Goal: Task Accomplishment & Management: Manage account settings

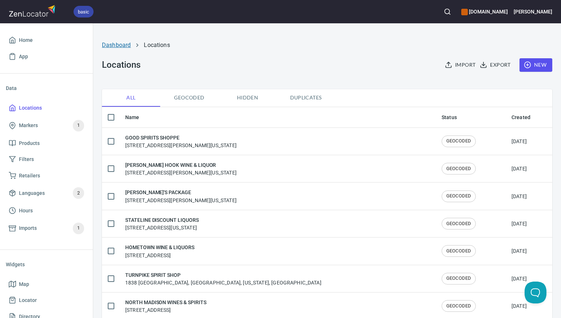
click at [121, 45] on link "Dashboard" at bounding box center [116, 45] width 29 height 7
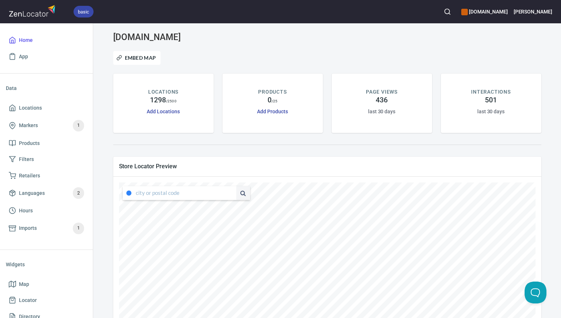
type input "[STREET_ADDRESS][US_STATE]"
drag, startPoint x: 136, startPoint y: 193, endPoint x: 238, endPoint y: 196, distance: 102.0
click at [238, 196] on div "4347 South Capistrano Drive, Dallas, Texas, United States" at bounding box center [186, 193] width 127 height 14
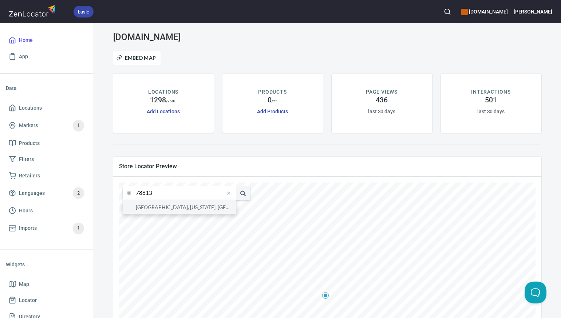
click at [217, 207] on li "78613, Cedar Park, Texas, United States" at bounding box center [180, 206] width 114 height 13
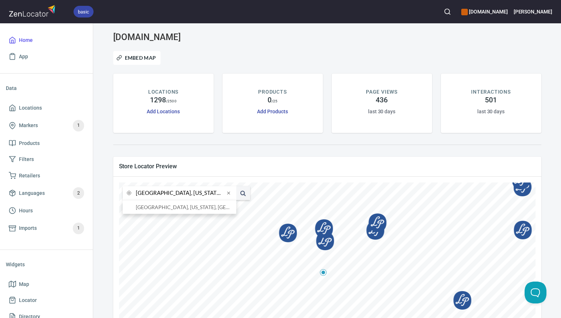
click at [151, 194] on input "78613, Cedar Park, Texas, United States" at bounding box center [180, 193] width 89 height 14
click at [152, 207] on li "79605, Abilene, Texas, United States" at bounding box center [180, 206] width 114 height 13
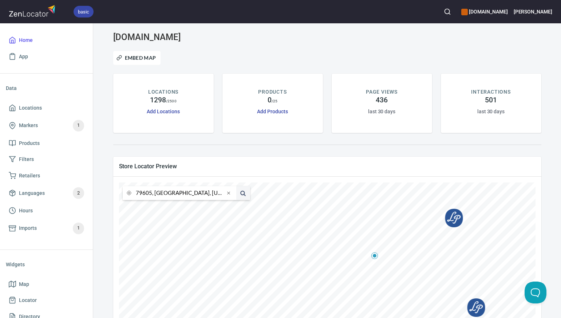
click at [151, 194] on input "79605, Abilene, Texas, United States" at bounding box center [180, 193] width 89 height 14
click at [151, 209] on li "79852, Terlingua, Texas, United States" at bounding box center [180, 206] width 114 height 13
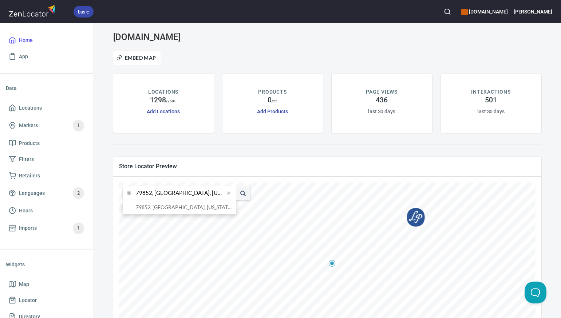
click at [151, 193] on input "79852, Terlingua, Texas, United States" at bounding box center [180, 193] width 89 height 14
click at [151, 208] on li "76054, Hurst, Texas, United States" at bounding box center [180, 206] width 114 height 13
click at [151, 194] on input "76054, Hurst, Texas, United States" at bounding box center [180, 193] width 89 height 14
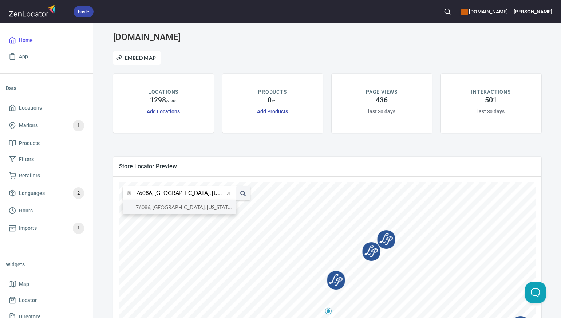
click at [154, 207] on li "76086, Weatherford, Texas, United States" at bounding box center [180, 206] width 114 height 13
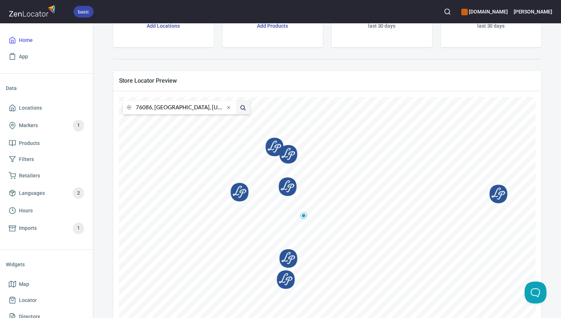
scroll to position [87, 0]
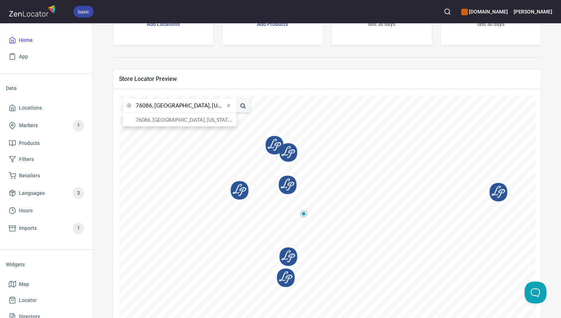
click at [152, 107] on input "76086, Weatherford, Texas, United States" at bounding box center [180, 106] width 89 height 14
click at [150, 106] on input "76086, Weatherford, Texas, United States" at bounding box center [180, 106] width 89 height 14
click at [161, 119] on li "76453, Gordon, Texas, United States" at bounding box center [180, 119] width 114 height 13
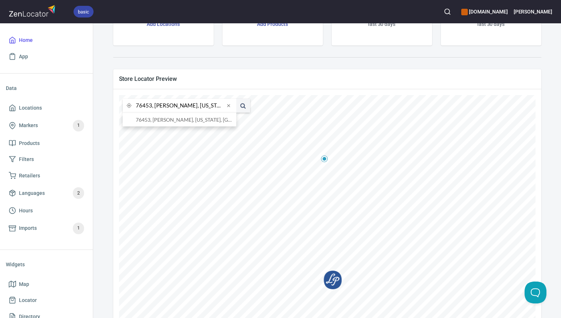
click at [150, 105] on input "76453, Gordon, Texas, United States" at bounding box center [180, 106] width 89 height 14
click at [150, 120] on li "76308, Wichita Falls, Texas, United States" at bounding box center [180, 119] width 114 height 13
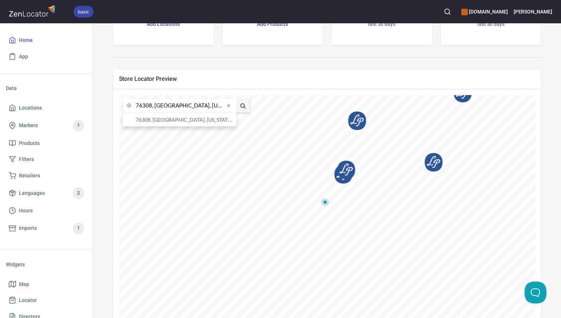
click at [151, 104] on input "76308, Wichita Falls, Texas, United States" at bounding box center [180, 106] width 89 height 14
click at [152, 120] on li "75025, Plano, Texas, United States" at bounding box center [180, 119] width 114 height 13
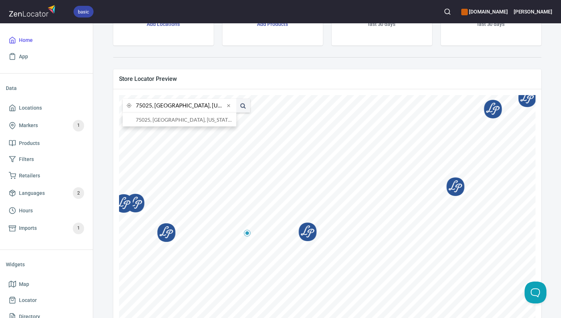
click at [151, 107] on input "75025, Plano, Texas, United States" at bounding box center [180, 106] width 89 height 14
click at [152, 121] on li "75071, Mckinney, Texas, United States" at bounding box center [180, 119] width 114 height 13
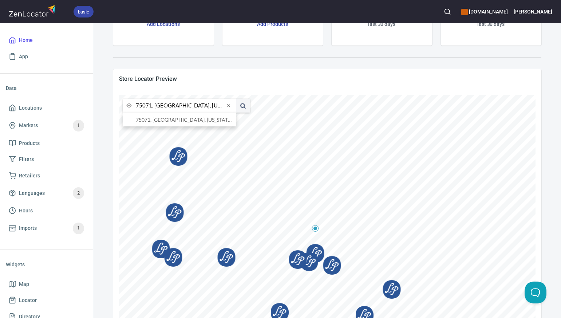
click at [151, 106] on input "75071, Mckinney, Texas, United States" at bounding box center [180, 106] width 89 height 14
click at [154, 123] on li "75211, [GEOGRAPHIC_DATA], [US_STATE], [GEOGRAPHIC_DATA]" at bounding box center [180, 119] width 114 height 13
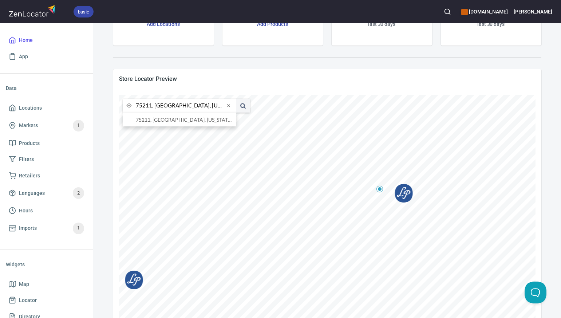
click at [151, 107] on input "75211, [GEOGRAPHIC_DATA], [US_STATE], [GEOGRAPHIC_DATA]" at bounding box center [180, 106] width 89 height 14
type input "7, [GEOGRAPHIC_DATA], [US_STATE], [GEOGRAPHIC_DATA]"
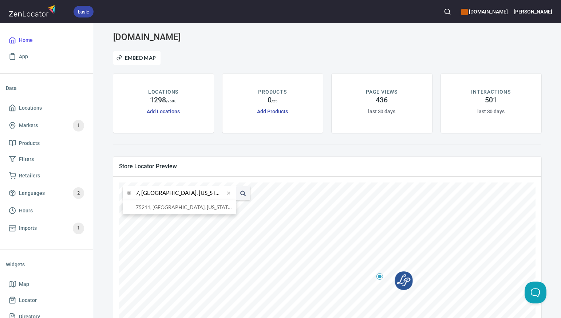
scroll to position [87, 0]
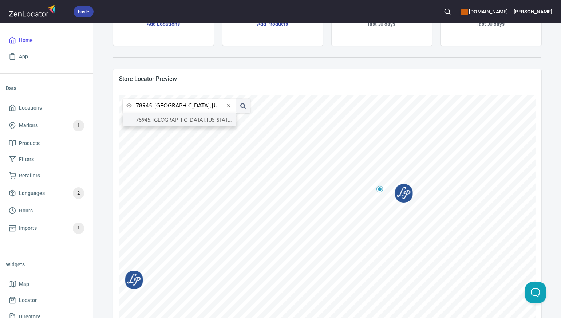
click at [152, 122] on li "78945, [GEOGRAPHIC_DATA], [US_STATE], [GEOGRAPHIC_DATA]" at bounding box center [180, 119] width 114 height 13
click at [151, 107] on input "78945, [GEOGRAPHIC_DATA], [US_STATE], [GEOGRAPHIC_DATA]" at bounding box center [180, 106] width 89 height 14
click at [152, 121] on li "[GEOGRAPHIC_DATA], [US_STATE], [GEOGRAPHIC_DATA]" at bounding box center [180, 119] width 114 height 13
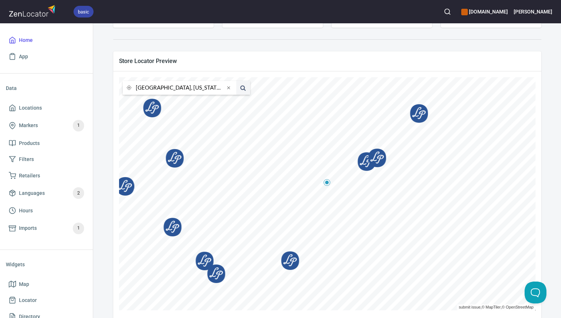
scroll to position [115, 0]
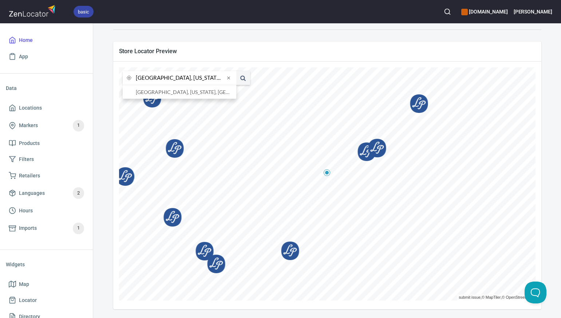
click at [152, 78] on input "[GEOGRAPHIC_DATA], [US_STATE], [GEOGRAPHIC_DATA]" at bounding box center [180, 78] width 89 height 14
click at [151, 79] on input "[GEOGRAPHIC_DATA], [US_STATE], [GEOGRAPHIC_DATA]" at bounding box center [180, 78] width 89 height 14
click at [153, 93] on li "79705, [GEOGRAPHIC_DATA], [US_STATE], [GEOGRAPHIC_DATA]" at bounding box center [180, 91] width 114 height 13
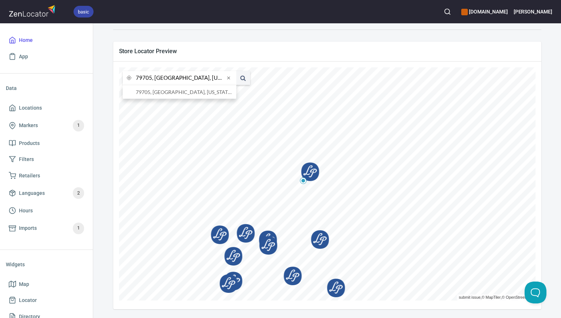
click at [151, 78] on input "79705, [GEOGRAPHIC_DATA], [US_STATE], [GEOGRAPHIC_DATA]" at bounding box center [180, 78] width 89 height 14
click at [153, 93] on li "76449, [GEOGRAPHIC_DATA], [US_STATE], [GEOGRAPHIC_DATA]" at bounding box center [180, 91] width 114 height 13
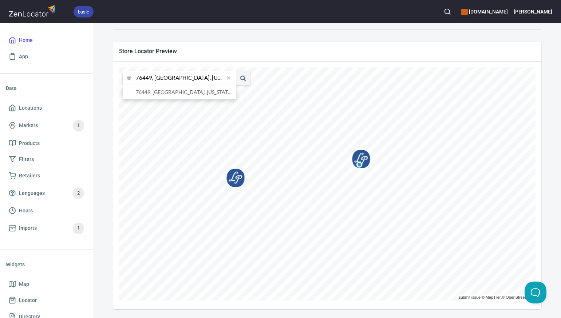
click at [151, 78] on input "76449, [GEOGRAPHIC_DATA], [US_STATE], [GEOGRAPHIC_DATA]" at bounding box center [180, 78] width 89 height 14
click at [153, 93] on li "73013, [GEOGRAPHIC_DATA], [US_STATE], [GEOGRAPHIC_DATA]" at bounding box center [180, 91] width 114 height 13
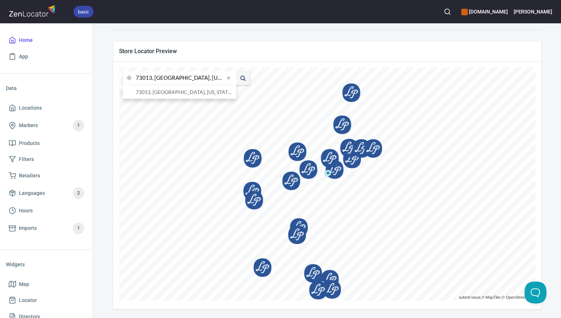
click at [151, 80] on input "73013, [GEOGRAPHIC_DATA], [US_STATE], [GEOGRAPHIC_DATA]" at bounding box center [180, 78] width 89 height 14
click at [152, 92] on li "80903, [US_STATE][GEOGRAPHIC_DATA], [US_STATE], [GEOGRAPHIC_DATA]" at bounding box center [180, 91] width 114 height 13
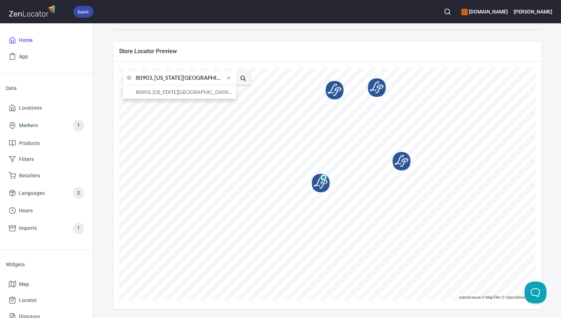
click at [151, 78] on input "80903, [US_STATE][GEOGRAPHIC_DATA], [US_STATE], [GEOGRAPHIC_DATA]" at bounding box center [180, 78] width 89 height 14
click at [156, 93] on li "80233, [GEOGRAPHIC_DATA], [US_STATE], [GEOGRAPHIC_DATA]" at bounding box center [180, 91] width 114 height 13
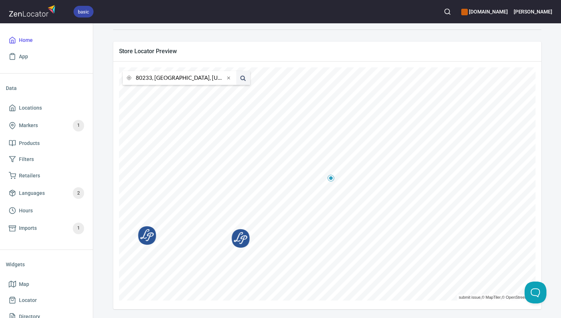
click at [151, 78] on input "80233, [GEOGRAPHIC_DATA], [US_STATE], [GEOGRAPHIC_DATA]" at bounding box center [180, 78] width 89 height 14
click at [236, 71] on button at bounding box center [243, 78] width 14 height 14
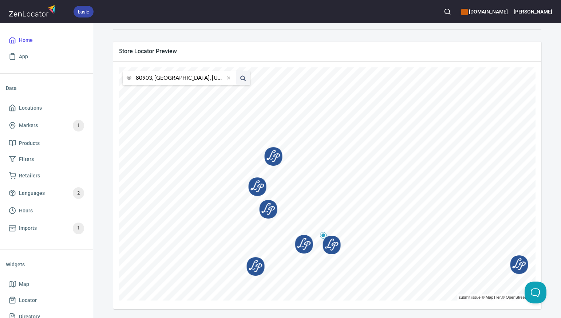
drag, startPoint x: 154, startPoint y: 77, endPoint x: 182, endPoint y: 79, distance: 28.4
click at [182, 79] on input "80903, [GEOGRAPHIC_DATA], [US_STATE], [GEOGRAPHIC_DATA]" at bounding box center [180, 78] width 89 height 14
click at [242, 77] on span at bounding box center [243, 78] width 14 height 14
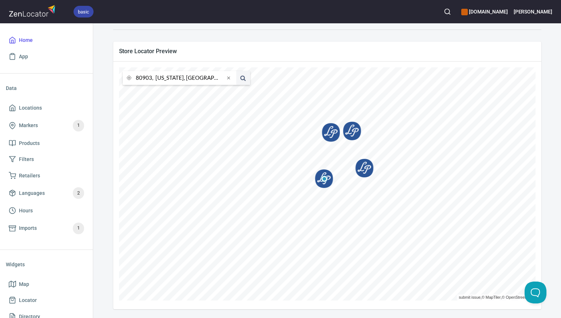
click at [151, 79] on input "80903, [US_STATE], [GEOGRAPHIC_DATA]" at bounding box center [180, 78] width 89 height 14
click at [242, 77] on span at bounding box center [243, 78] width 14 height 14
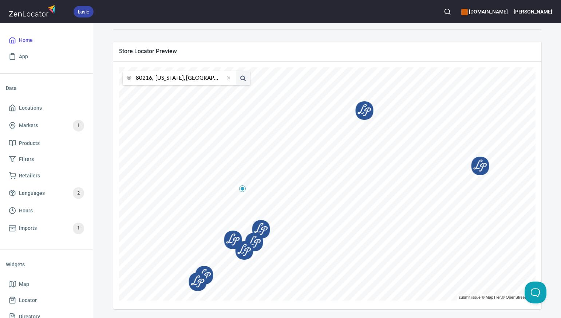
click at [151, 78] on input "80216, [US_STATE], [GEOGRAPHIC_DATA]" at bounding box center [180, 78] width 89 height 14
click at [242, 78] on span at bounding box center [243, 78] width 14 height 14
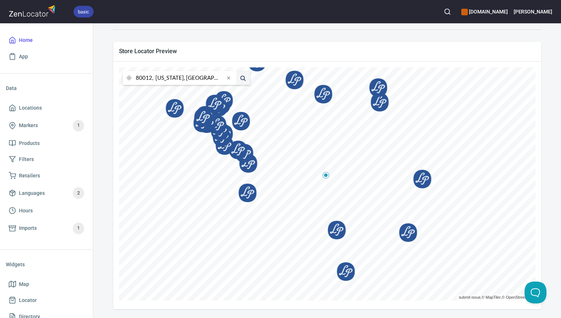
click at [151, 78] on input "80012, [US_STATE], [GEOGRAPHIC_DATA]" at bounding box center [180, 78] width 89 height 14
type input "80022, [US_STATE], [GEOGRAPHIC_DATA]"
click at [242, 78] on span at bounding box center [243, 78] width 14 height 14
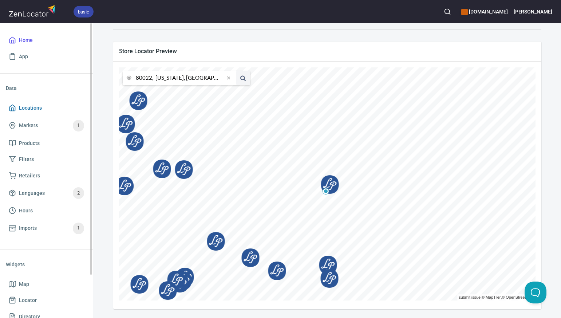
click at [34, 108] on span "Locations" at bounding box center [30, 107] width 23 height 9
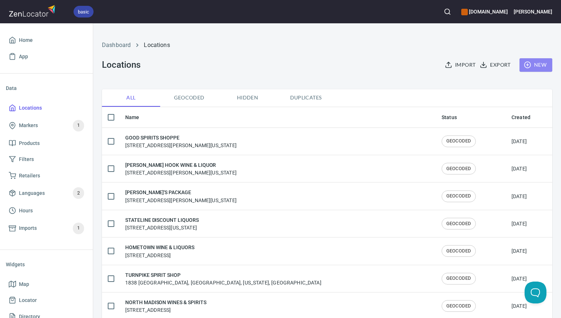
click at [541, 65] on span "New" at bounding box center [535, 64] width 21 height 9
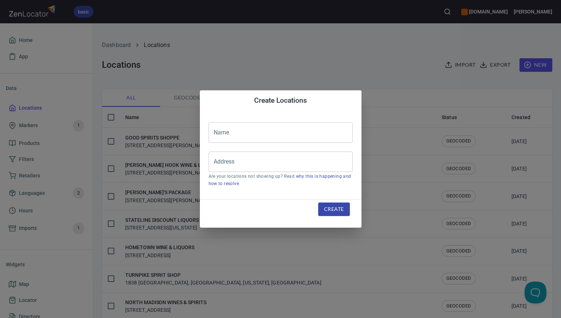
click at [216, 133] on input "text" at bounding box center [281, 132] width 144 height 20
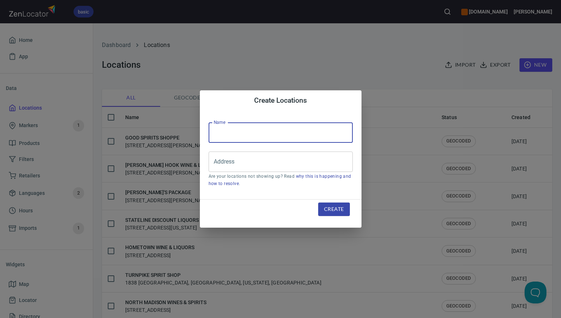
paste input "LOL LIQUORS 1 - LIVE OAK"
type input "LOL LIQUORS 1 - LIVE OAK"
click at [218, 163] on input "Address" at bounding box center [275, 162] width 127 height 14
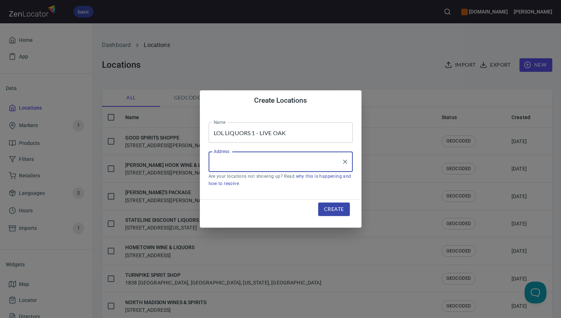
paste input "12107 TOEPPERWEIN ROAD SUITE 6, , LIVE OAK, TX78233"
click at [264, 185] on li "12107 Toepperwein Road, San Antonio, Texas, United States" at bounding box center [281, 182] width 144 height 13
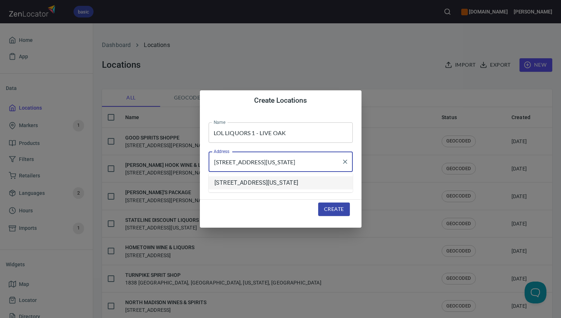
scroll to position [0, 32]
click at [282, 161] on input "12107 Toepperwein Road, San Antonio, Texas, United States" at bounding box center [275, 162] width 127 height 14
type input "[STREET_ADDRESS][US_STATE]"
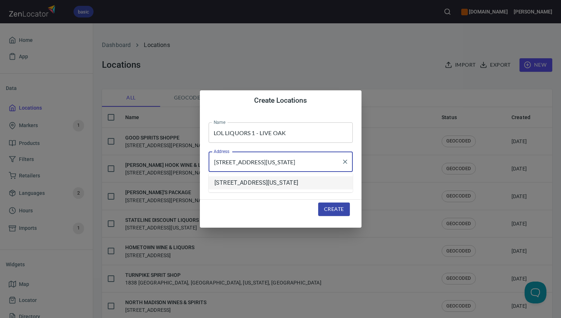
click at [327, 210] on span "Create" at bounding box center [334, 209] width 20 height 9
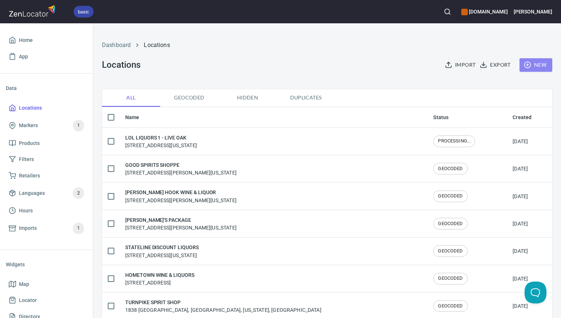
click at [537, 67] on span "New" at bounding box center [535, 64] width 21 height 9
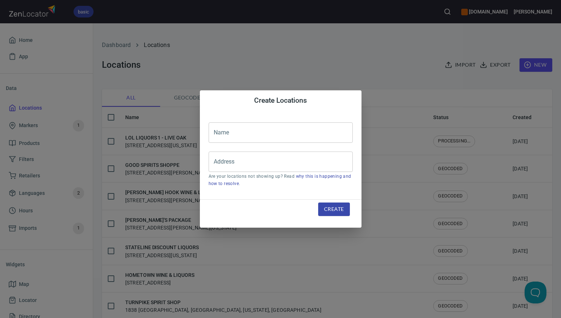
click at [221, 130] on input "text" at bounding box center [281, 132] width 144 height 20
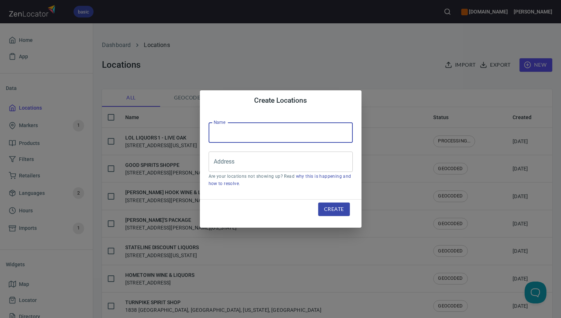
paste input "ZOCALO (EFT)"
type input "ZOCALO"
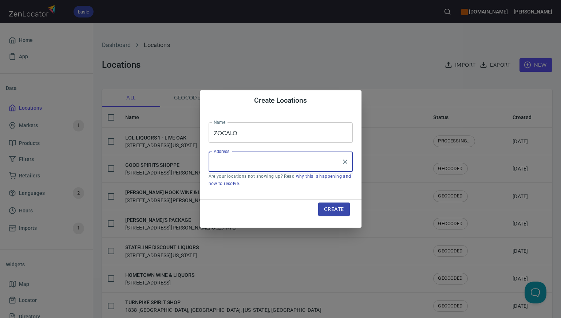
click at [217, 164] on input "Address" at bounding box center [275, 162] width 127 height 14
paste input "418 S TEJON ST STE 100 & 120, , COLORADO SPRINGS, CO80903"
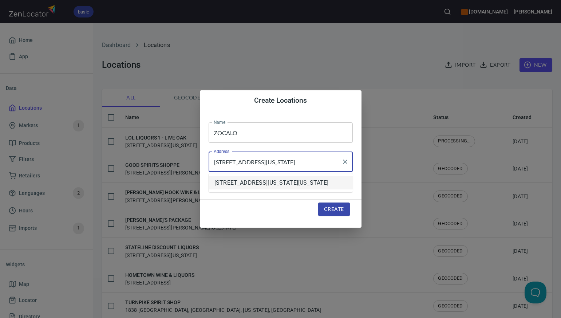
click at [241, 181] on li "418 South Tejon Street, Colorado Springs, Colorado, United States" at bounding box center [281, 182] width 144 height 13
type input "418 South Tejon Street, Colorado Springs, Colorado, United States"
click at [330, 208] on span "Create" at bounding box center [334, 209] width 20 height 9
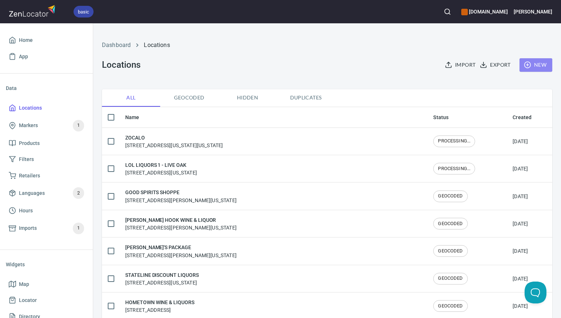
click at [536, 65] on span "New" at bounding box center [535, 64] width 21 height 9
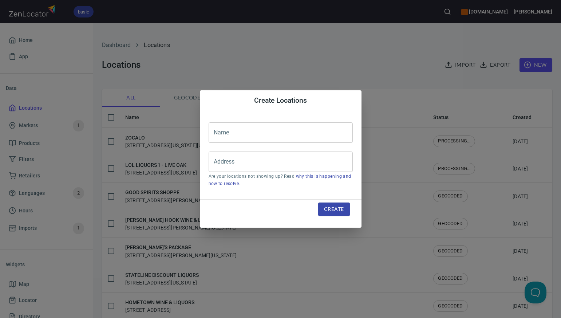
click at [216, 131] on input "text" at bounding box center [281, 132] width 144 height 20
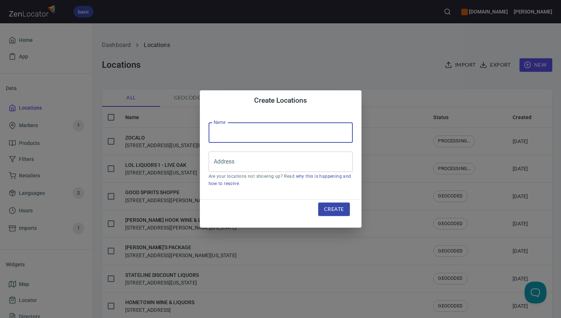
paste input "DOWNTOWN FINE WINE & SPIRITS"
type input "DOWNTOWN FINE WINE & SPIRITS"
click at [217, 163] on input "Address" at bounding box center [275, 162] width 127 height 14
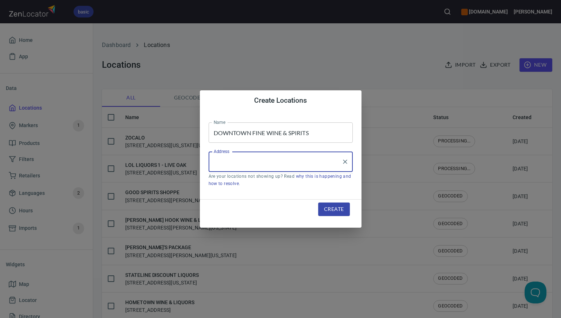
paste input "103 S WASATCH AVE A&B, , COLO SPGS, CO80903"
click at [320, 163] on input "103 S WASATCH AVE A&B, , COLO SPGS, CO80903" at bounding box center [275, 162] width 127 height 14
click at [274, 162] on input "103 S WASATCH AVE A&B, , COLO SPGS, CO 80903" at bounding box center [275, 162] width 127 height 14
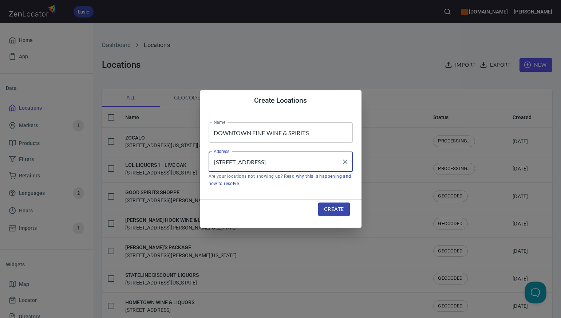
click at [258, 162] on input "103 S WASATCH Ave, COLO SPGS, CO 80903" at bounding box center [275, 162] width 127 height 14
click at [281, 162] on input "103 S Wasatch Ave, COLO SPGS, CO 80903" at bounding box center [275, 162] width 127 height 14
click at [305, 162] on input "103 S Wasatch Ave, Colorado SPGS, CO 80903" at bounding box center [275, 162] width 127 height 14
type input "103 S Wasatch Ave, Colorado Springs, CO 80903"
click at [335, 208] on span "Create" at bounding box center [334, 209] width 20 height 9
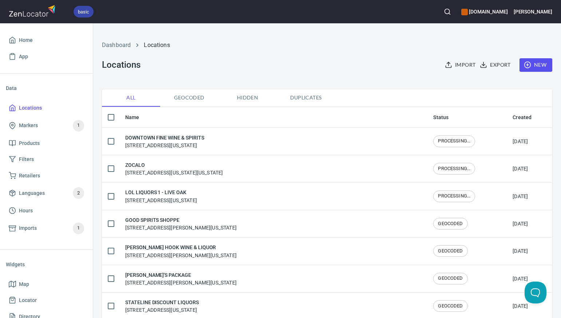
click at [539, 64] on span "New" at bounding box center [535, 64] width 21 height 9
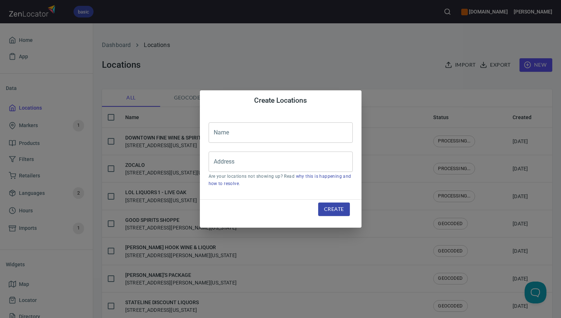
click at [217, 133] on input "text" at bounding box center [281, 132] width 144 height 20
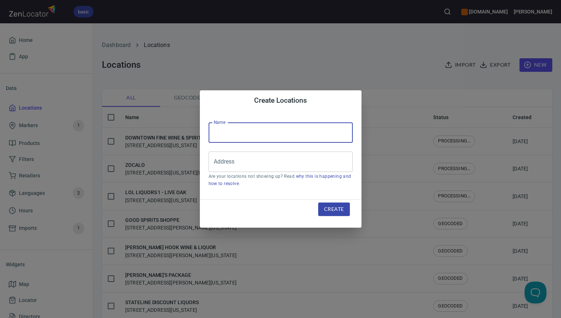
paste input "PARKSIDE SPEC WINE&LIQUOR-EFT"
type input "PARKSIDE SPEC WINE&LIQUOR"
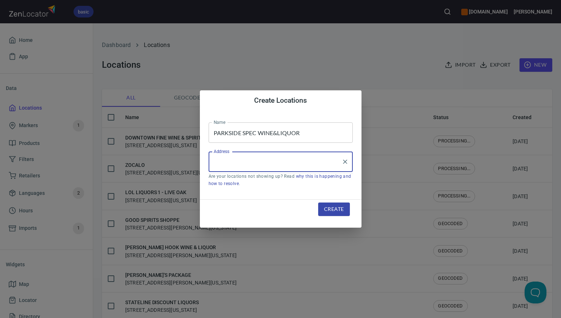
click at [214, 162] on input "Address" at bounding box center [275, 162] width 127 height 14
paste input "14565 EAST ALAMEDA AVE SUITE A, , AURORA, CO80012"
click at [239, 189] on li "14565 East Alameda Avenue, Aurora District, Colorado, United States" at bounding box center [281, 182] width 144 height 13
type input "14565 East Alameda Avenue, Aurora District, Colorado, United States"
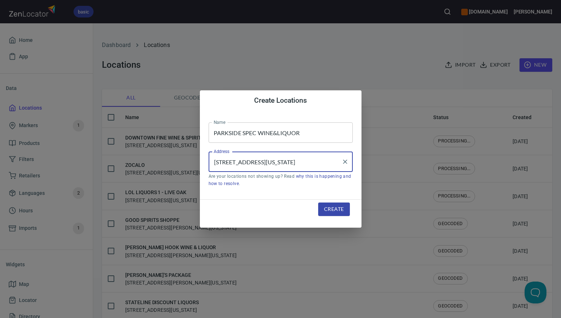
scroll to position [0, 0]
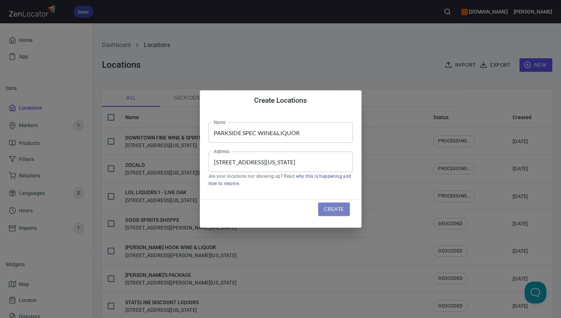
click at [330, 209] on span "Create" at bounding box center [334, 209] width 20 height 9
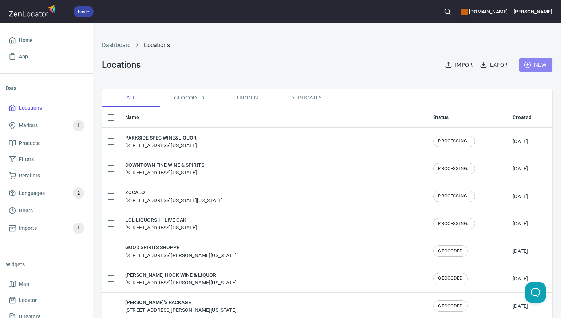
click at [539, 65] on span "New" at bounding box center [535, 64] width 21 height 9
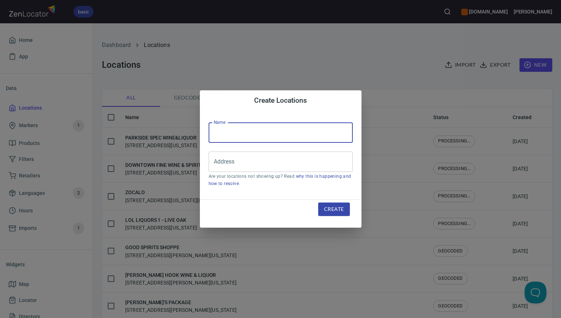
click at [216, 131] on input "text" at bounding box center [281, 132] width 144 height 20
paste input "GATEWAY LIQUOR & WINE"
type input "GATEWAY LIQUOR & WINE"
click at [221, 162] on input "Address" at bounding box center [275, 162] width 127 height 14
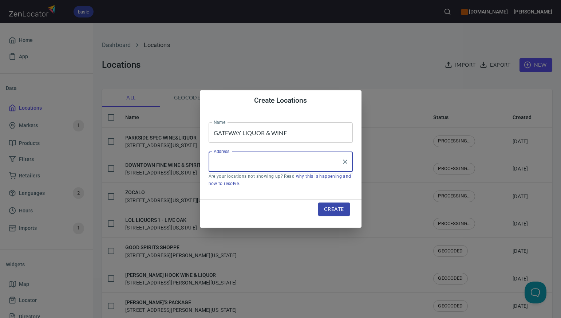
paste input "3751 TOWER ROAD, UNIT E, AURORA, CO80011"
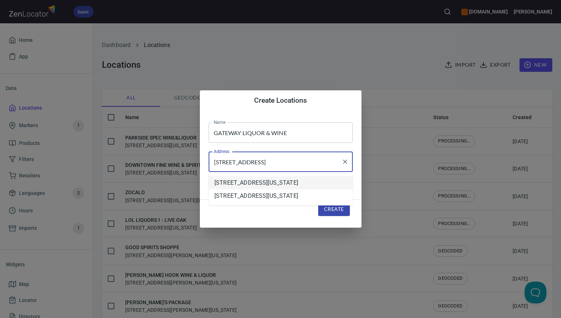
click at [236, 187] on li "3751 Tower Road, Aurora District, Colorado, United States" at bounding box center [281, 182] width 144 height 13
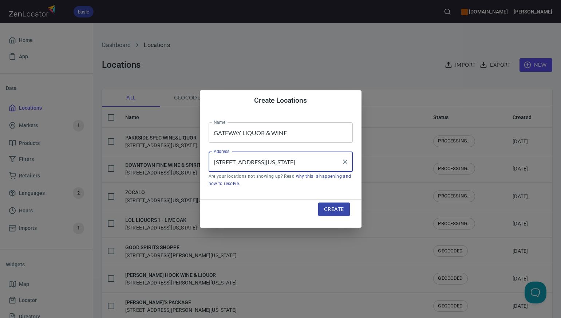
type input "3751 Tower Road, Aurora District, Colorado, United States"
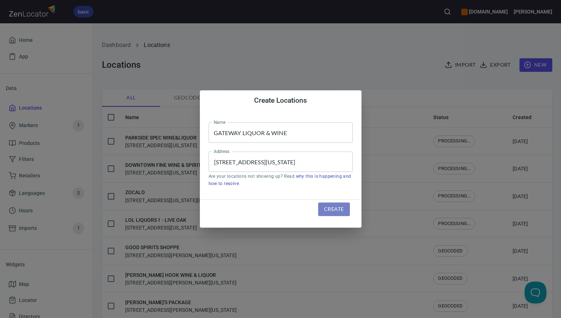
scroll to position [0, 0]
click at [330, 210] on span "Create" at bounding box center [334, 209] width 20 height 9
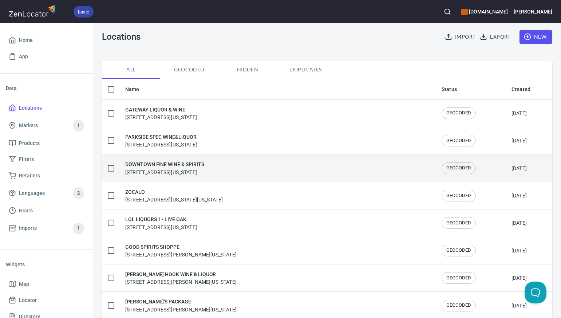
scroll to position [25, 0]
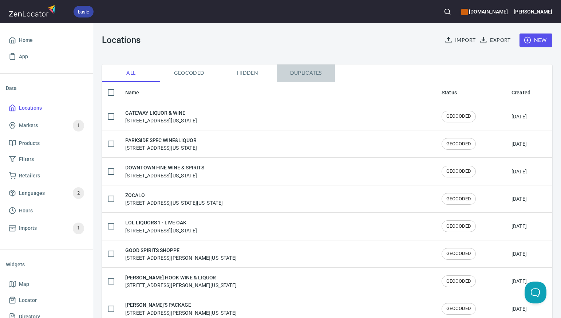
click at [304, 74] on span "Duplicates" at bounding box center [306, 72] width 50 height 9
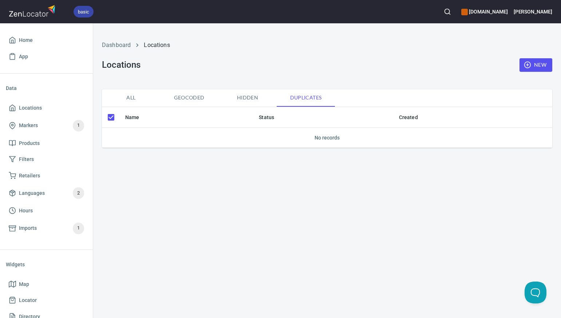
checkbox input "false"
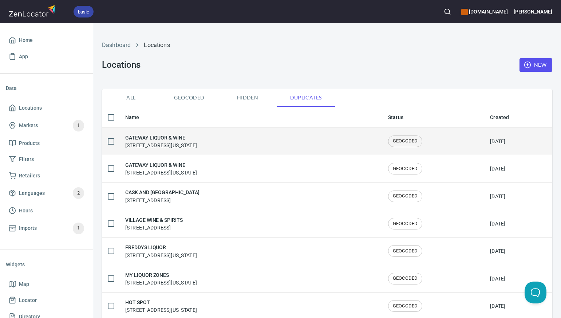
click at [111, 139] on input "checkbox" at bounding box center [110, 141] width 15 height 15
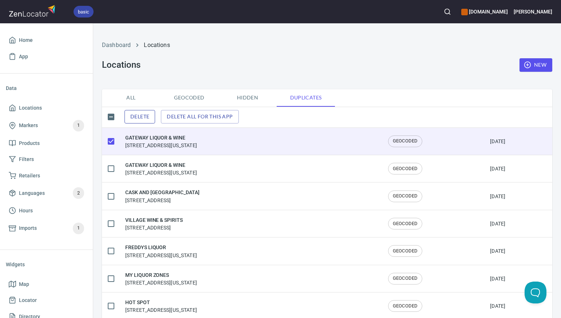
click at [142, 117] on span "Delete" at bounding box center [139, 116] width 19 height 9
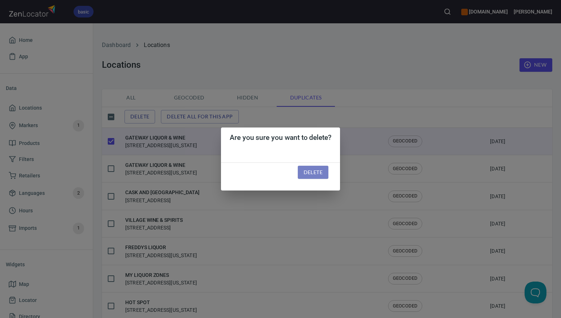
click at [312, 174] on span "Delete" at bounding box center [313, 172] width 19 height 9
checkbox input "false"
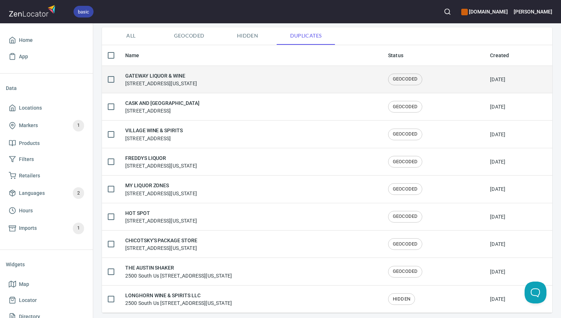
scroll to position [66, 0]
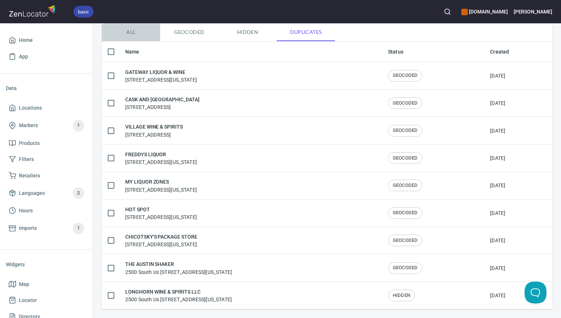
click at [128, 29] on span "All" at bounding box center [131, 32] width 50 height 9
